Goal: Task Accomplishment & Management: Manage account settings

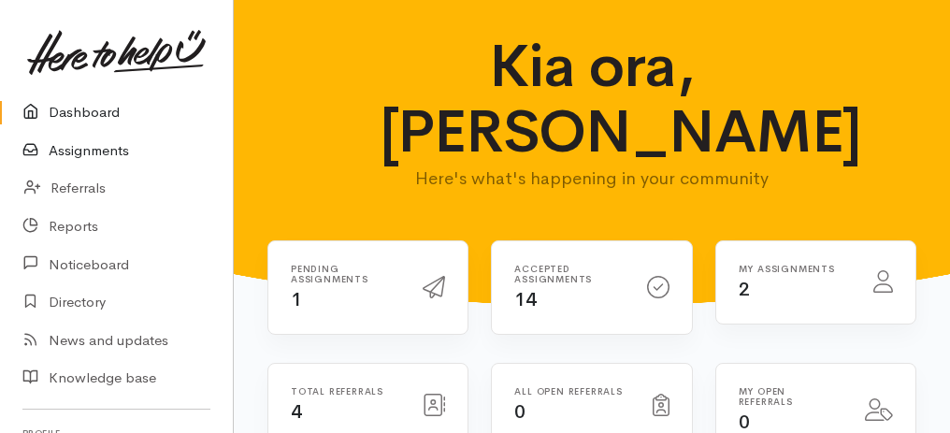
click at [98, 154] on link "Assignments" at bounding box center [116, 151] width 233 height 38
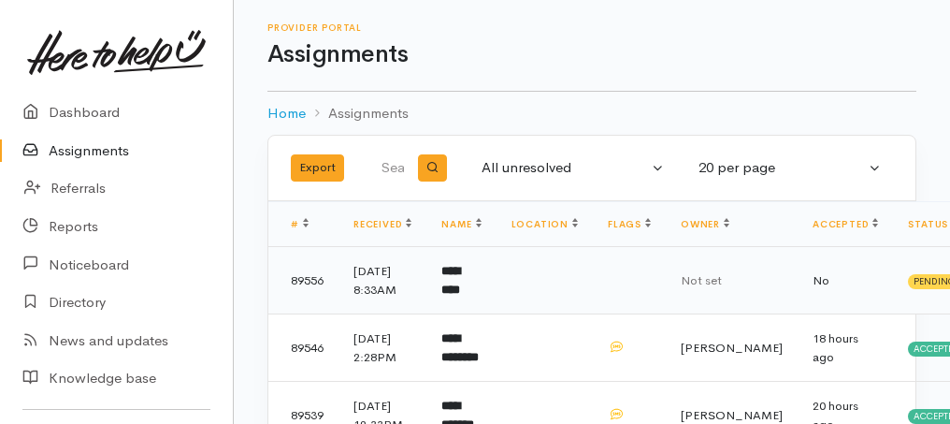
click at [460, 285] on b "*********" at bounding box center [450, 280] width 19 height 31
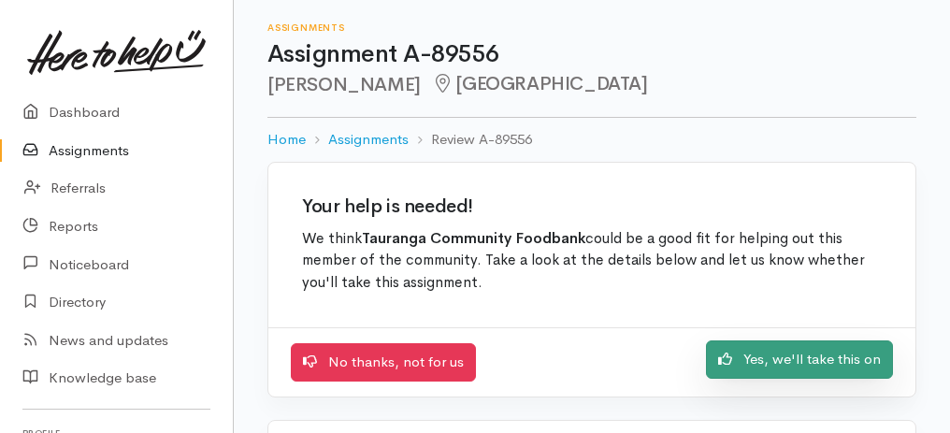
click at [809, 364] on link "Yes, we'll take this on" at bounding box center [799, 359] width 187 height 38
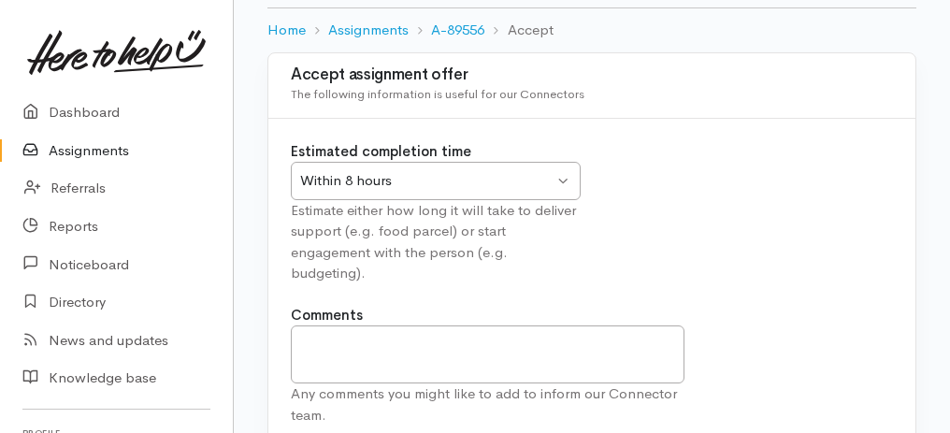
scroll to position [233, 0]
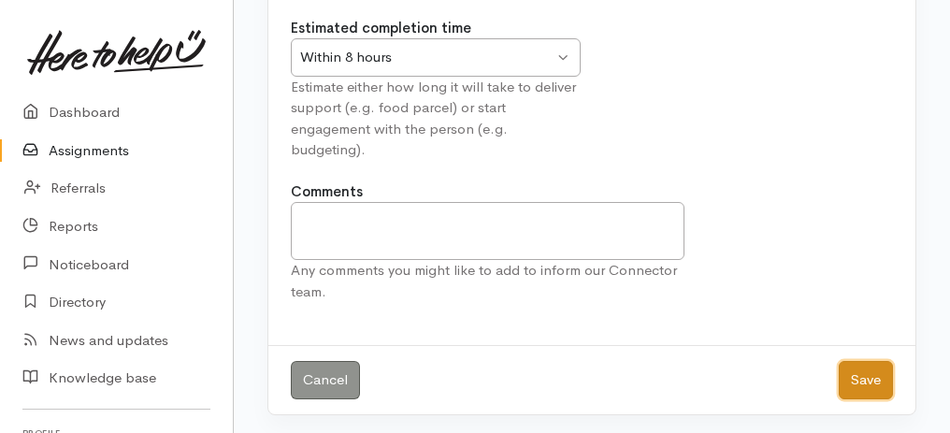
click at [856, 385] on button "Save" at bounding box center [866, 380] width 54 height 38
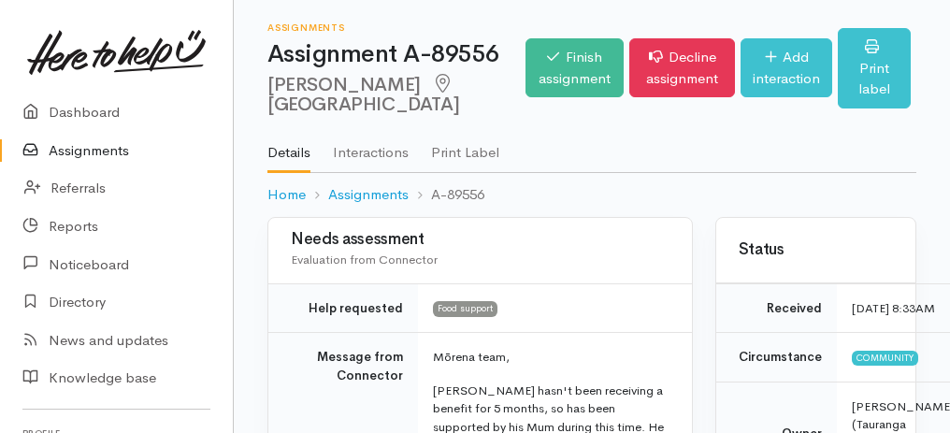
drag, startPoint x: 263, startPoint y: 121, endPoint x: 621, endPoint y: 462, distance: 494.8
click at [621, 432] on html "Support Your 'Here to help u' liaison Your contact within the 'Here to help u' …" at bounding box center [475, 216] width 950 height 433
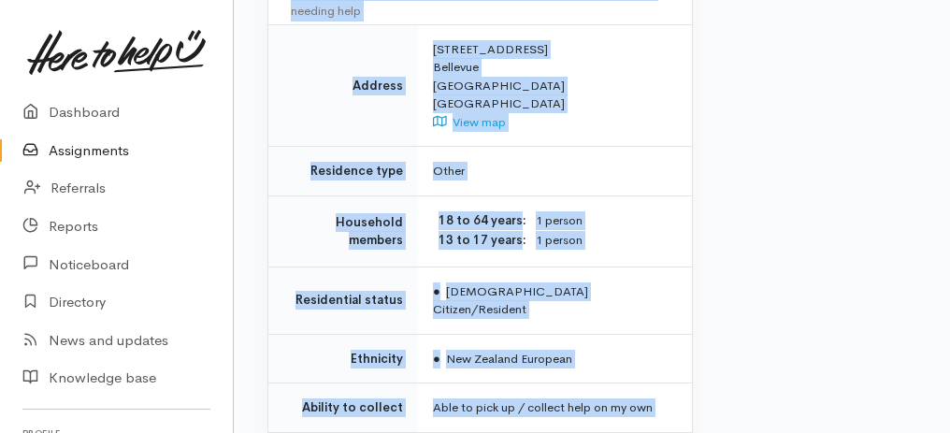
scroll to position [1571, 0]
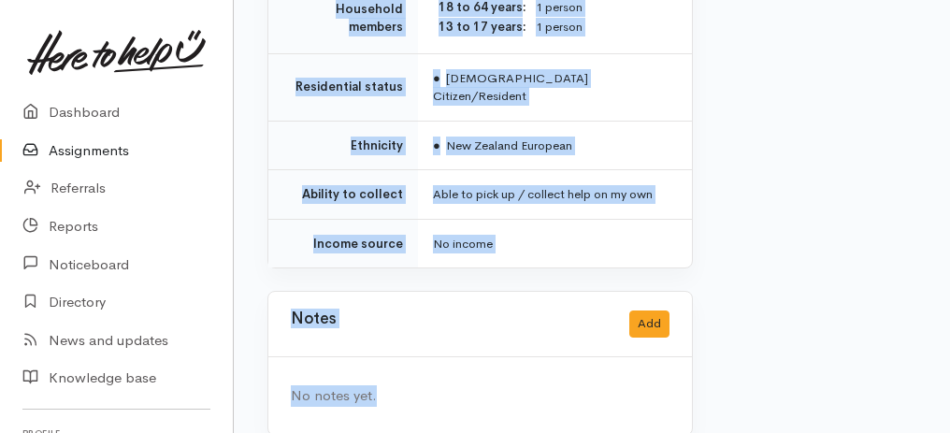
drag, startPoint x: 271, startPoint y: 58, endPoint x: 491, endPoint y: 435, distance: 436.3
copy div "Assignment A-89556 Cody Joss Tauranga Options Finish assignment Decline assignm…"
drag, startPoint x: 82, startPoint y: 153, endPoint x: 94, endPoint y: 152, distance: 11.3
click at [82, 153] on link "Assignments" at bounding box center [116, 151] width 233 height 38
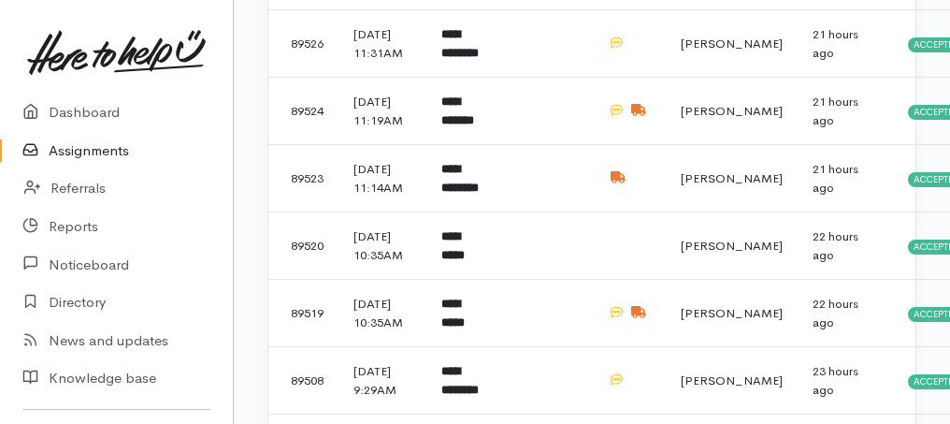
scroll to position [561, 0]
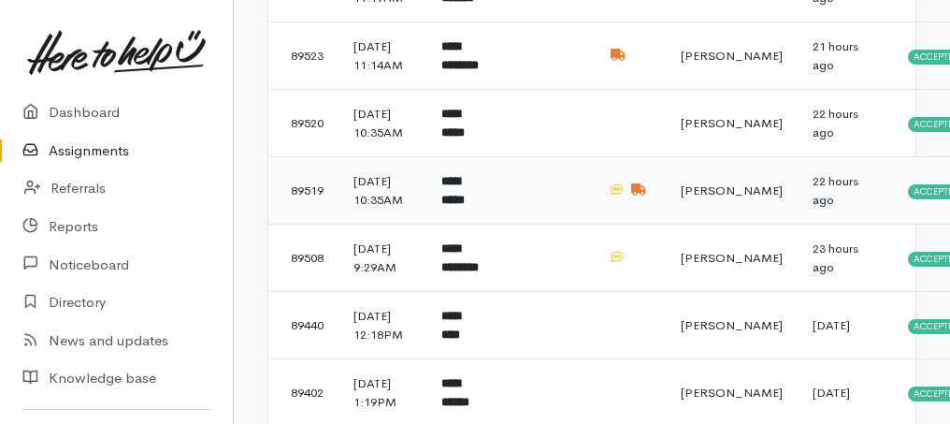
click at [465, 206] on b "**********" at bounding box center [452, 190] width 23 height 31
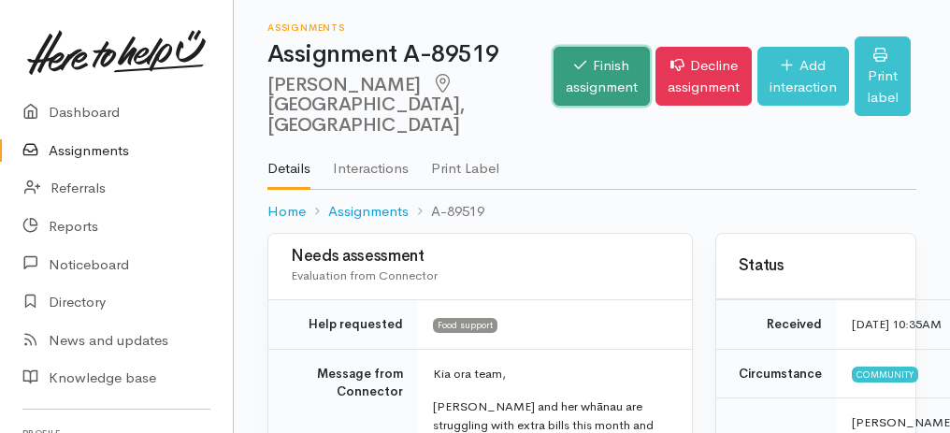
click at [559, 59] on link "Finish assignment" at bounding box center [602, 76] width 96 height 59
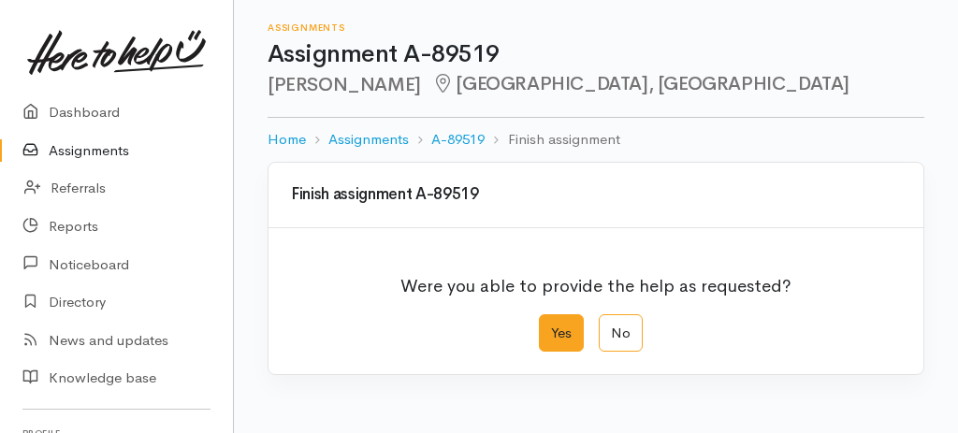
click at [565, 327] on label "Yes" at bounding box center [561, 333] width 45 height 38
click at [551, 326] on input "Yes" at bounding box center [545, 320] width 12 height 12
radio input "true"
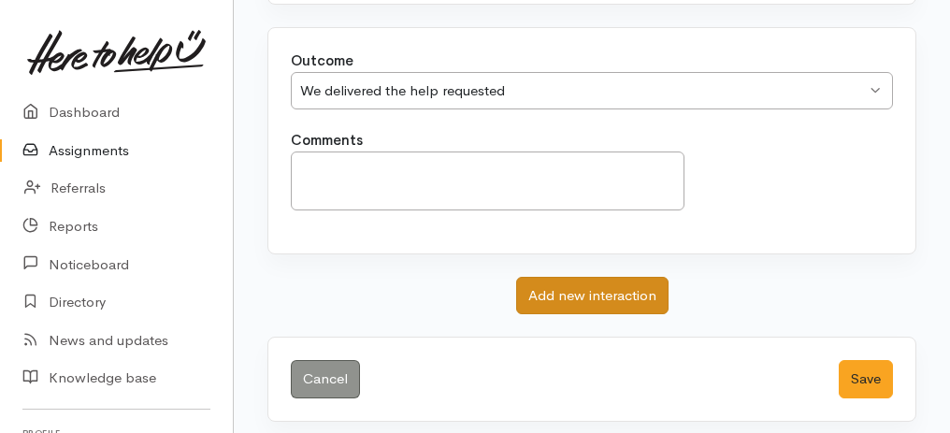
scroll to position [372, 0]
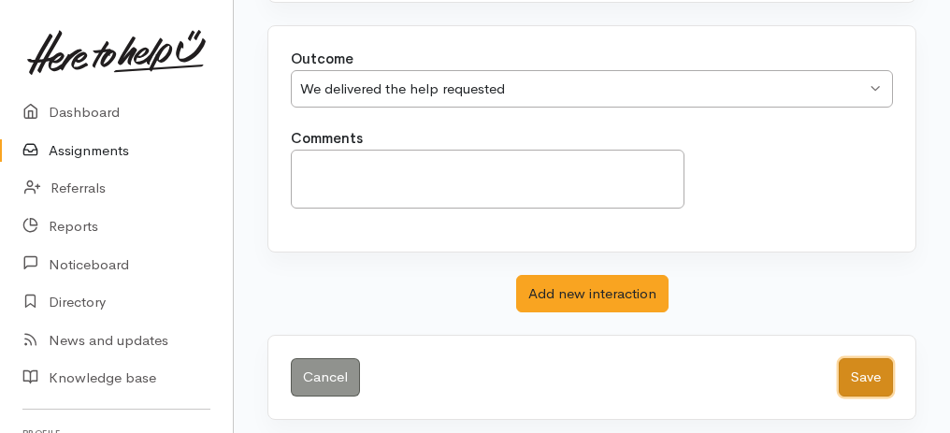
click at [860, 373] on button "Save" at bounding box center [866, 377] width 54 height 38
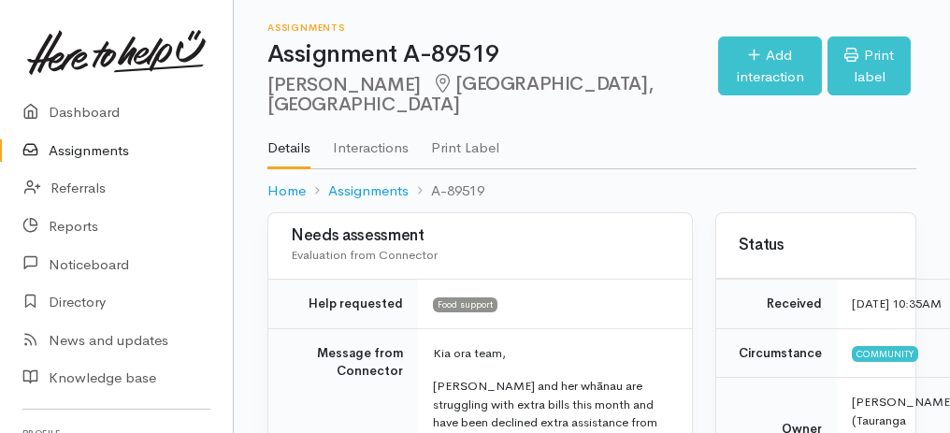
click at [106, 148] on link "Assignments" at bounding box center [116, 151] width 233 height 38
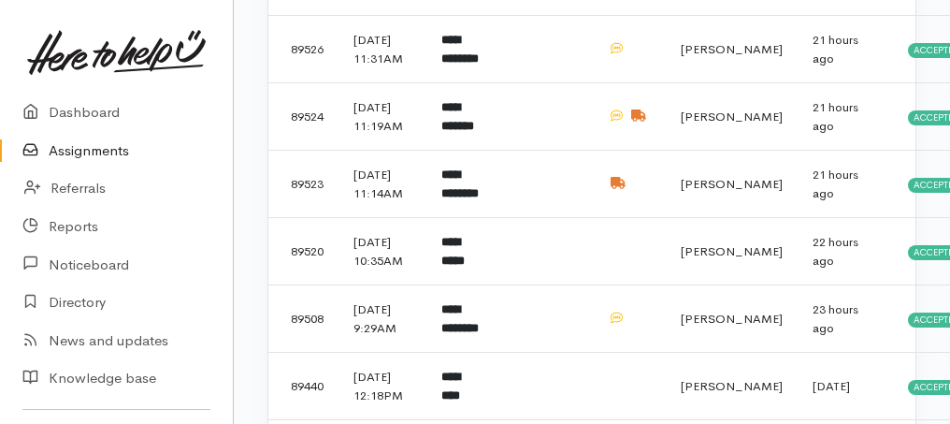
scroll to position [436, 0]
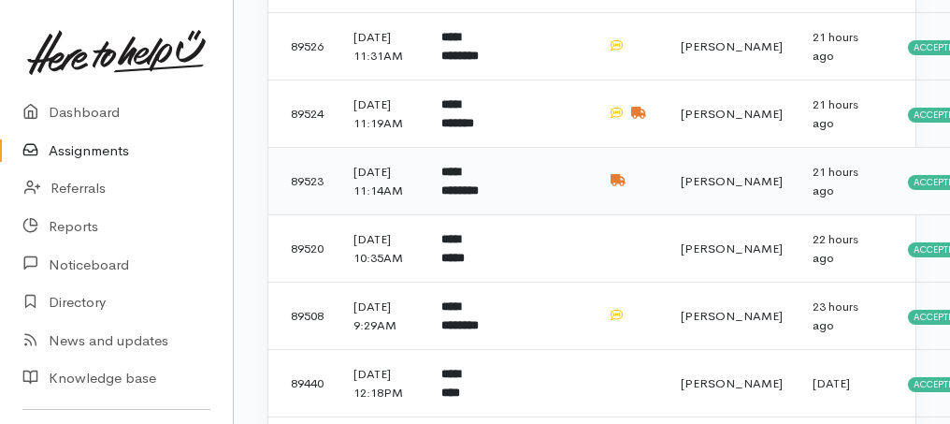
click at [479, 196] on b "**********" at bounding box center [459, 181] width 37 height 31
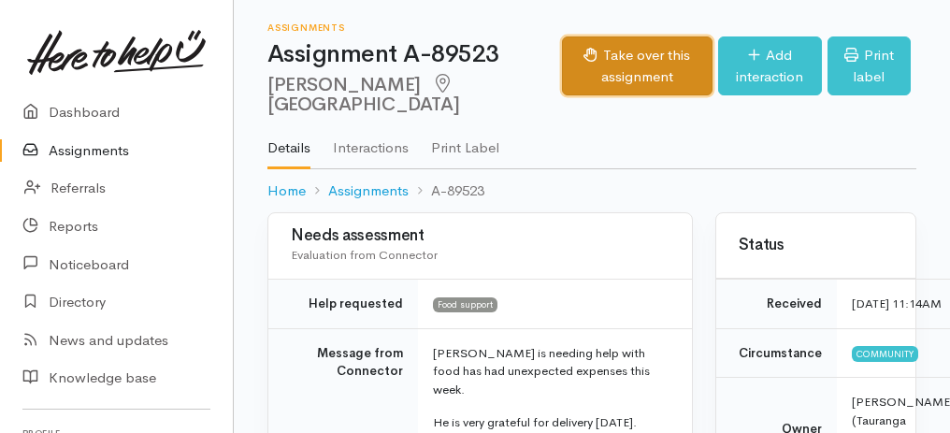
click at [585, 85] on button "Take over this assignment" at bounding box center [637, 65] width 151 height 59
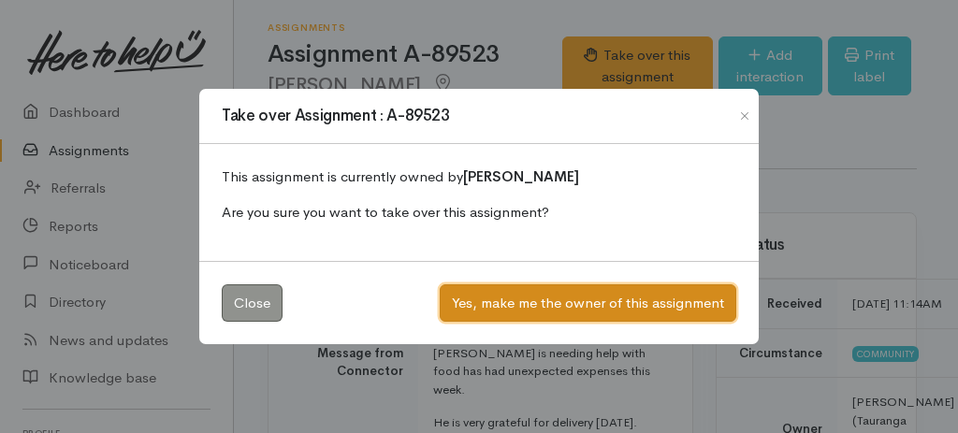
click at [573, 288] on button "Yes, make me the owner of this assignment" at bounding box center [588, 303] width 296 height 38
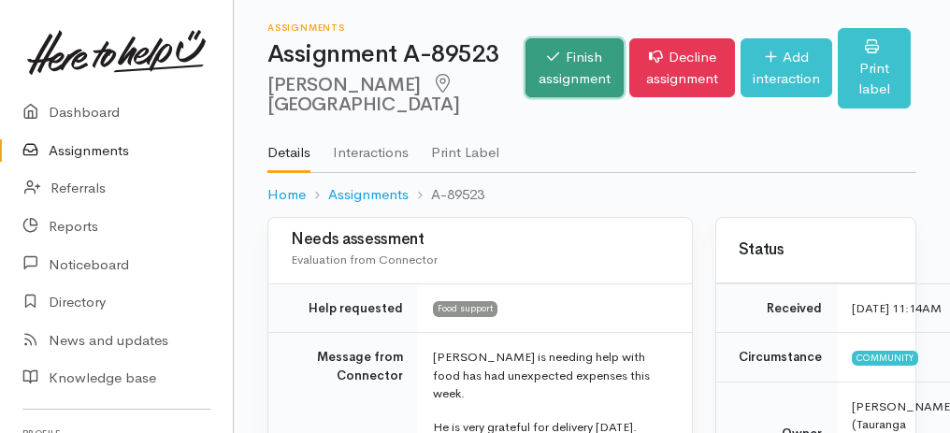
click at [526, 93] on link "Finish assignment" at bounding box center [575, 67] width 98 height 59
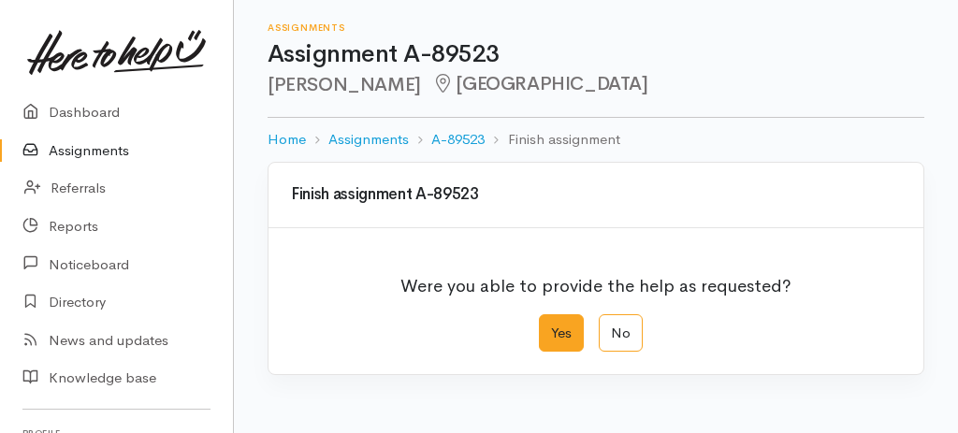
click at [552, 334] on label "Yes" at bounding box center [561, 333] width 45 height 38
click at [551, 326] on input "Yes" at bounding box center [545, 320] width 12 height 12
radio input "true"
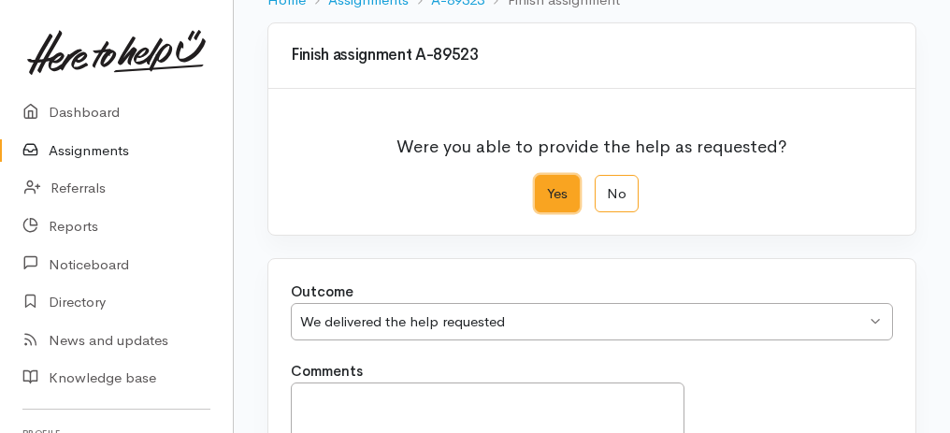
scroll to position [372, 0]
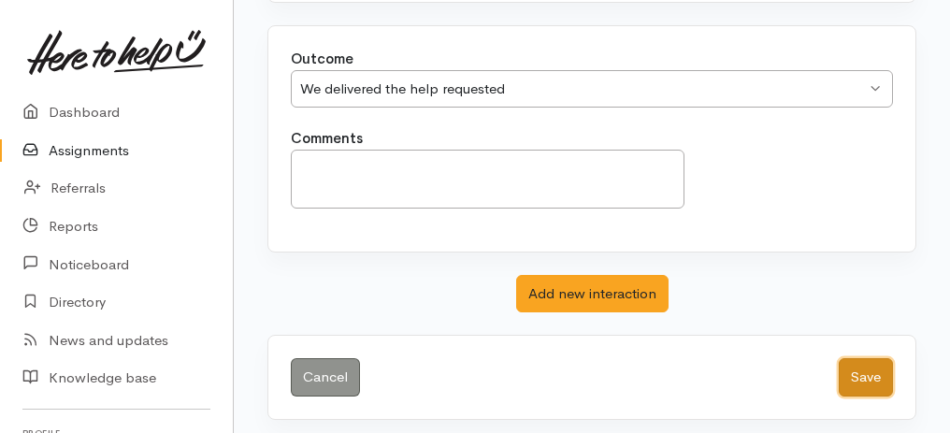
click at [860, 366] on button "Save" at bounding box center [866, 377] width 54 height 38
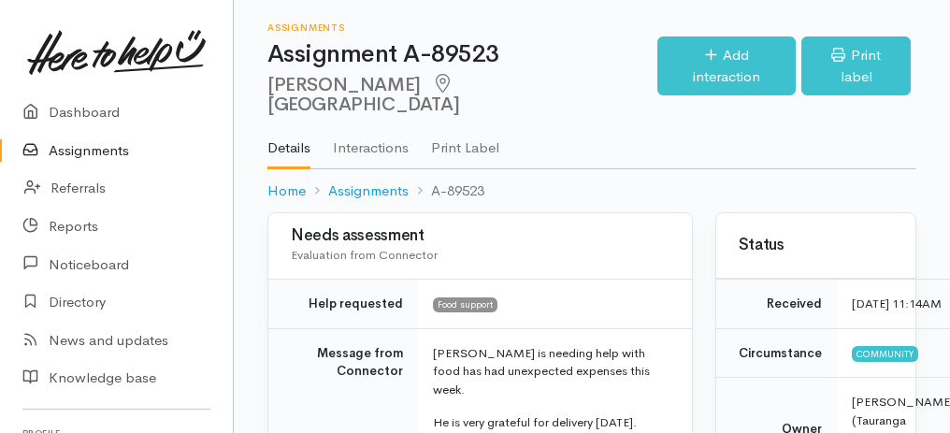
click at [87, 150] on link "Assignments" at bounding box center [116, 151] width 233 height 38
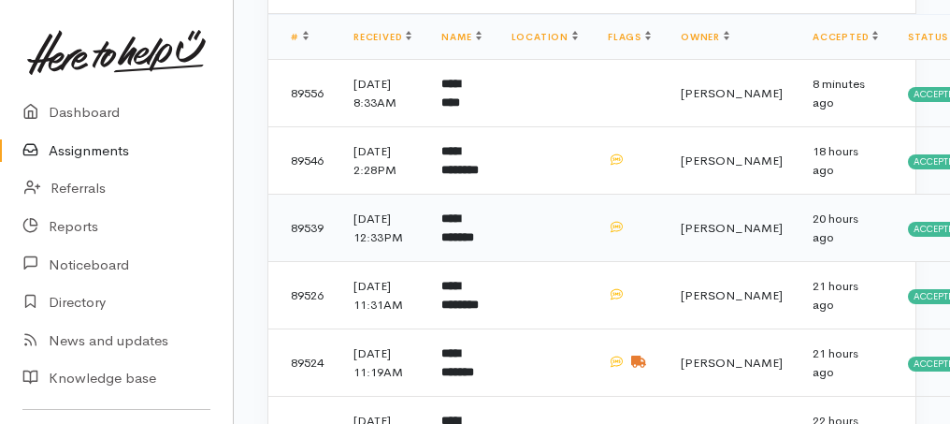
scroll to position [374, 0]
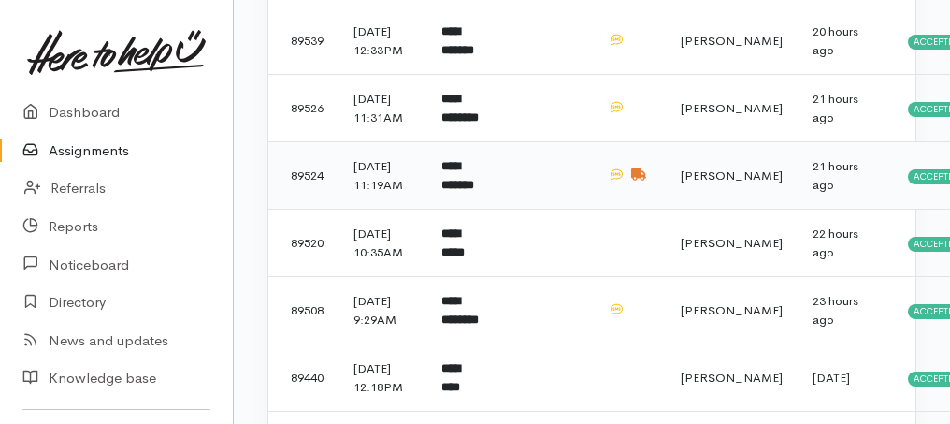
click at [468, 209] on td "**********" at bounding box center [460, 175] width 69 height 67
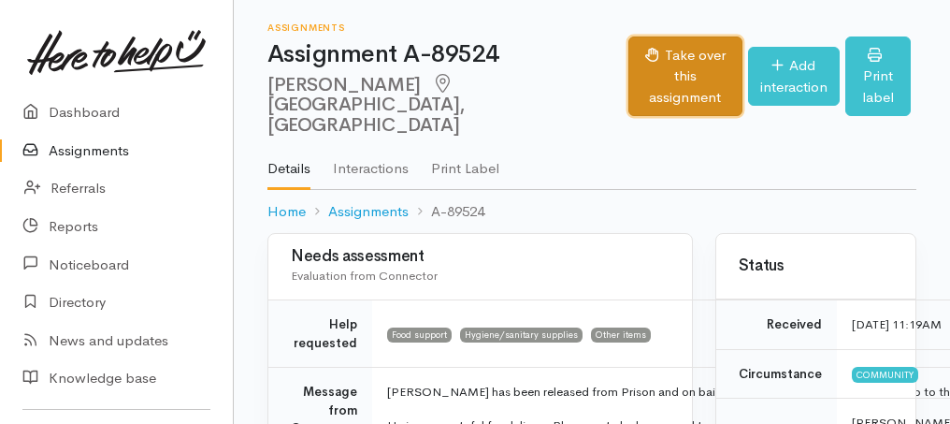
click at [649, 80] on button "Take over this assignment" at bounding box center [684, 76] width 113 height 80
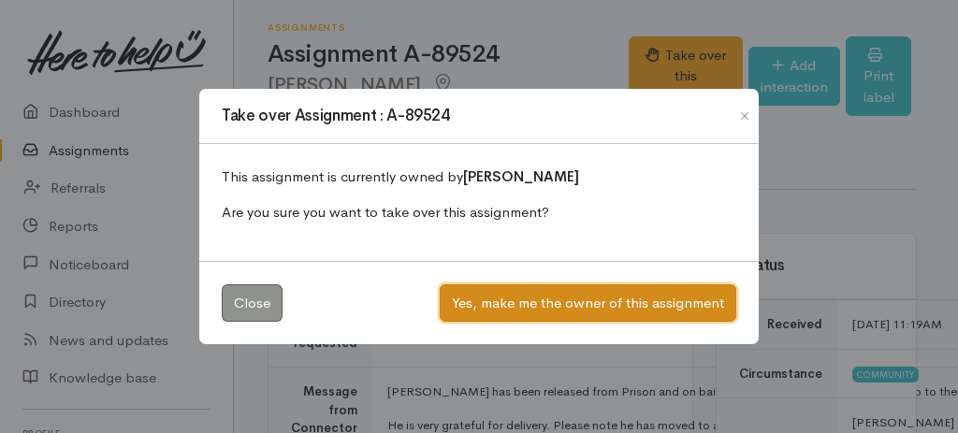
click at [607, 298] on button "Yes, make me the owner of this assignment" at bounding box center [588, 303] width 296 height 38
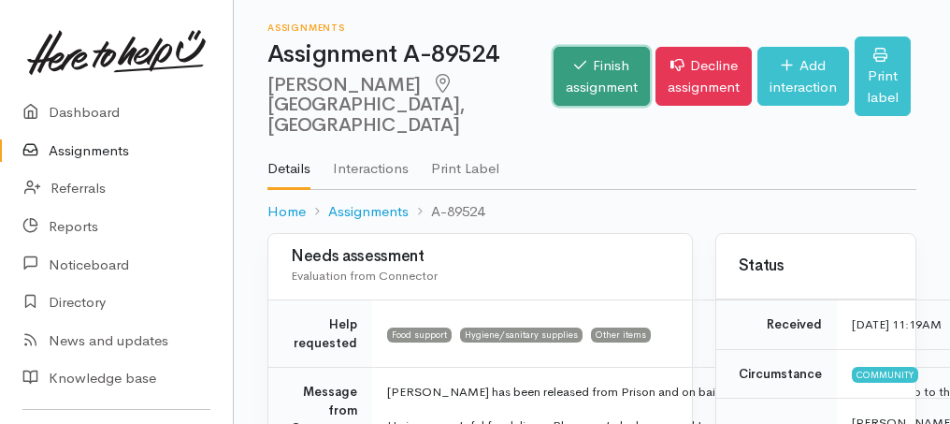
click at [554, 76] on link "Finish assignment" at bounding box center [602, 76] width 96 height 59
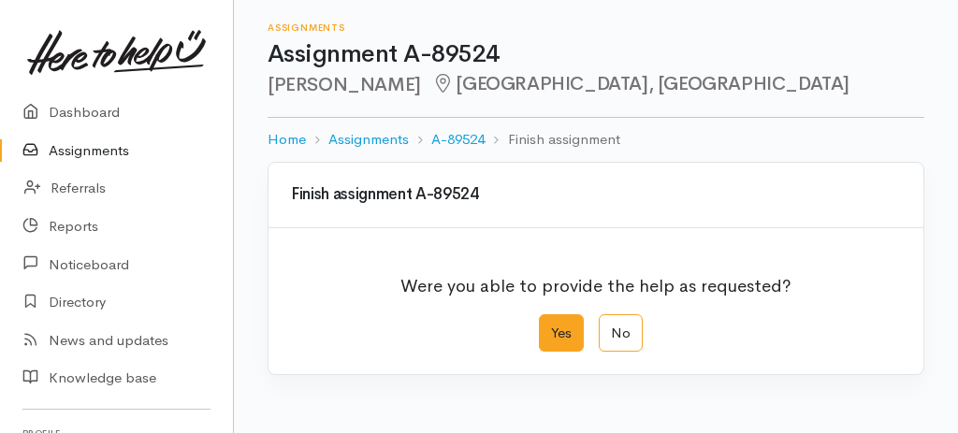
click at [550, 325] on label "Yes" at bounding box center [561, 333] width 45 height 38
click at [550, 325] on input "Yes" at bounding box center [545, 320] width 12 height 12
radio input "true"
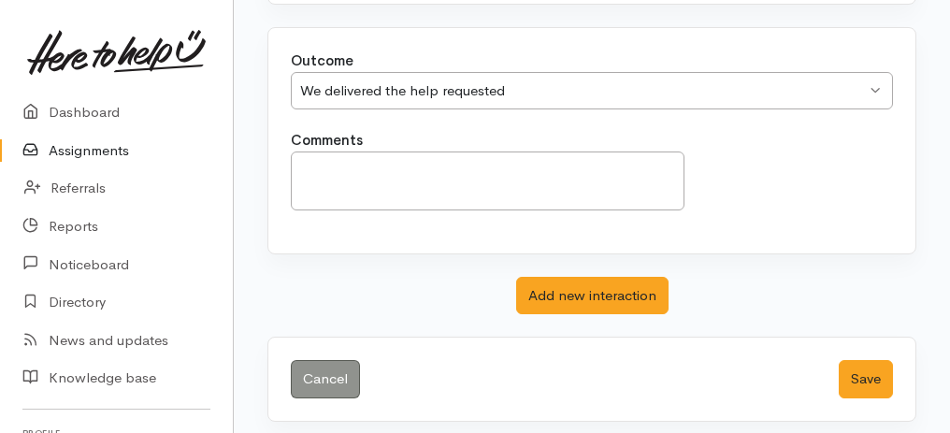
scroll to position [372, 0]
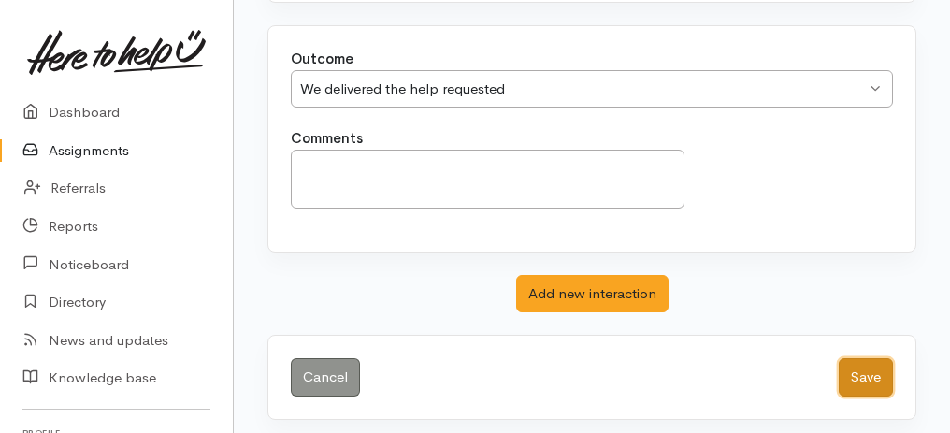
click at [873, 373] on button "Save" at bounding box center [866, 377] width 54 height 38
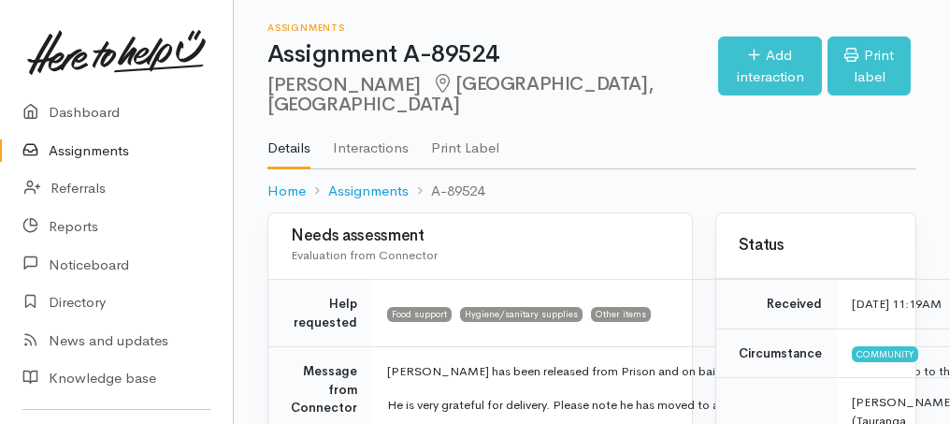
click at [103, 146] on link "Assignments" at bounding box center [116, 151] width 233 height 38
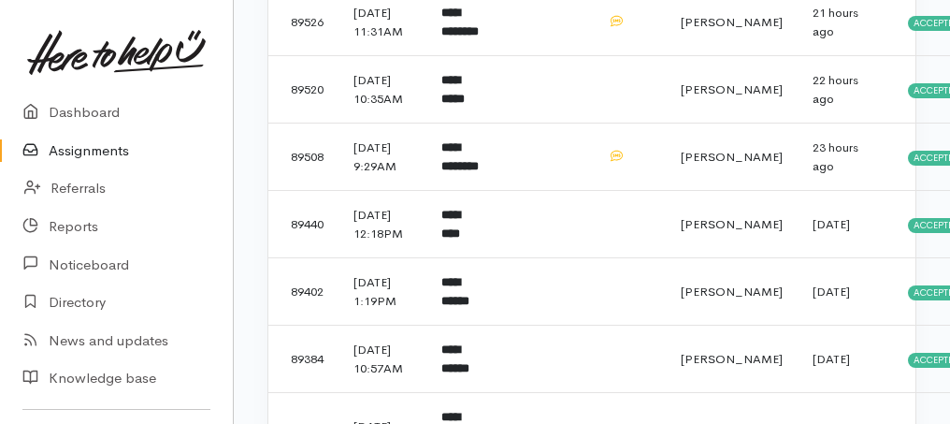
scroll to position [561, 0]
